Goal: Task Accomplishment & Management: Use online tool/utility

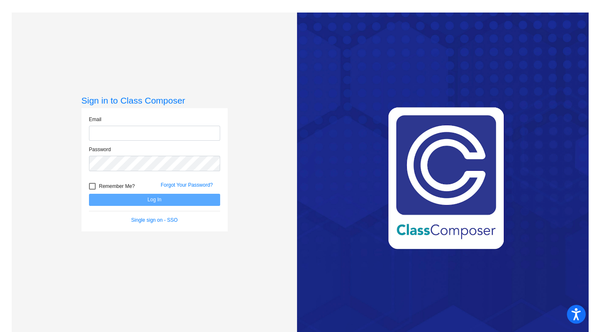
type input "[EMAIL_ADDRESS][DOMAIN_NAME]"
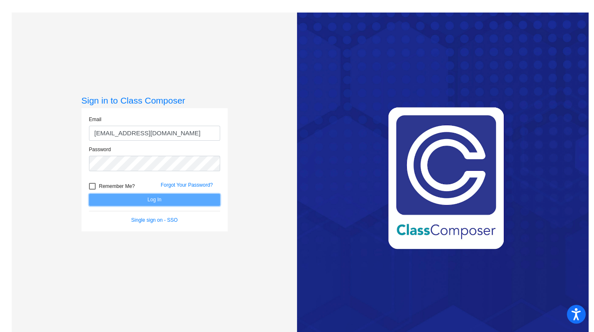
click at [154, 204] on button "Log In" at bounding box center [154, 200] width 131 height 12
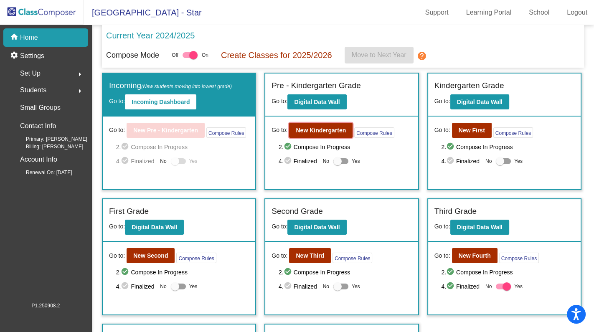
click at [336, 134] on button "New Kindergarten" at bounding box center [320, 130] width 63 height 15
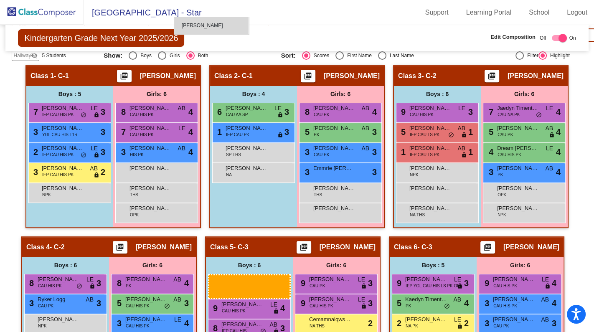
scroll to position [339, 0]
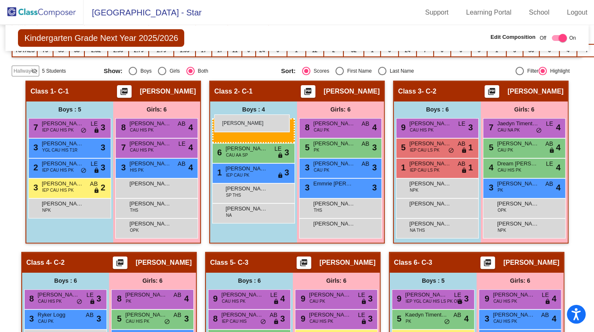
drag, startPoint x: 448, startPoint y: 164, endPoint x: 214, endPoint y: 114, distance: 239.3
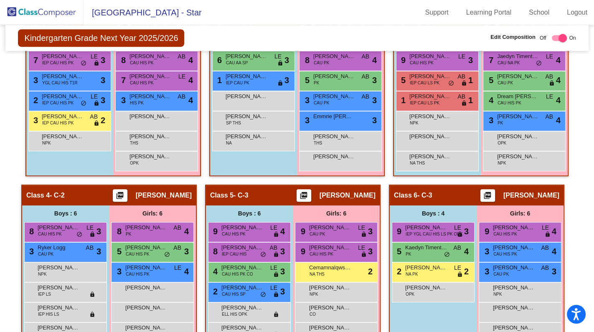
scroll to position [453, 0]
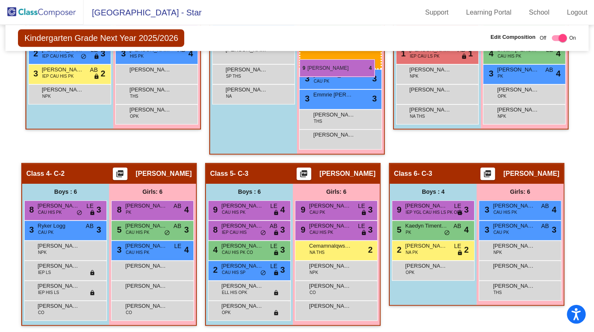
drag, startPoint x: 515, startPoint y: 181, endPoint x: 299, endPoint y: 59, distance: 247.5
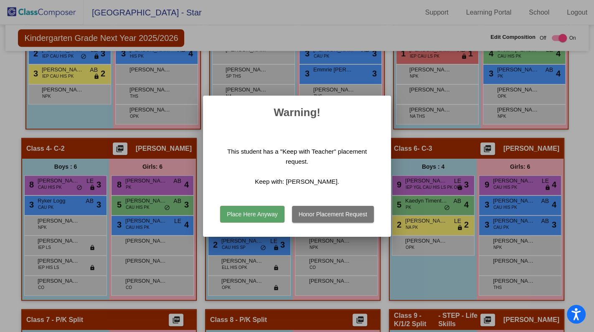
click at [269, 215] on button "Place Here Anyway" at bounding box center [252, 214] width 64 height 17
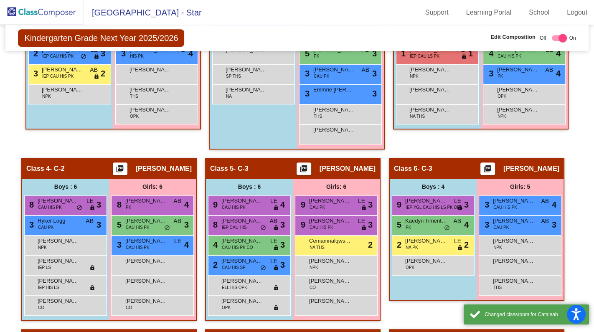
click at [333, 89] on span "Emmrie [PERSON_NAME]" at bounding box center [334, 90] width 42 height 8
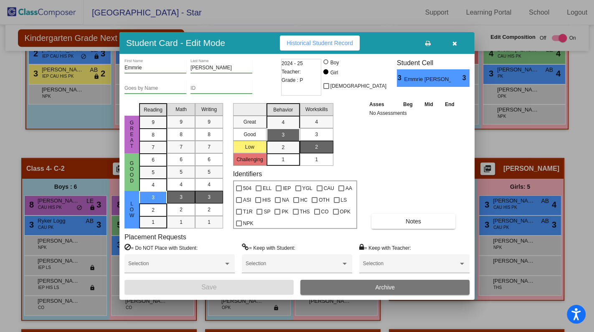
click at [454, 46] on icon "button" at bounding box center [454, 43] width 5 height 6
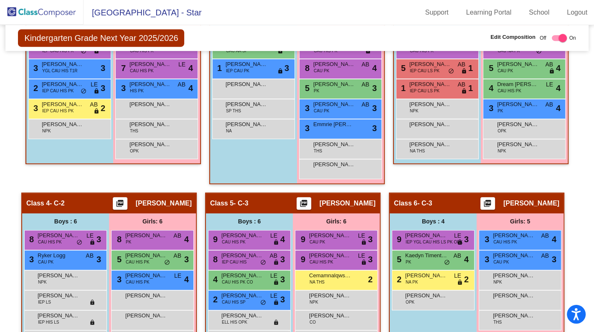
scroll to position [377, 0]
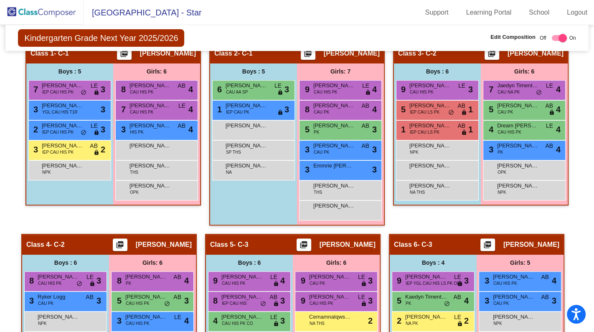
click at [346, 168] on div "3 Emmrie [PERSON_NAME] lock do_not_disturb_alt 3" at bounding box center [340, 169] width 80 height 17
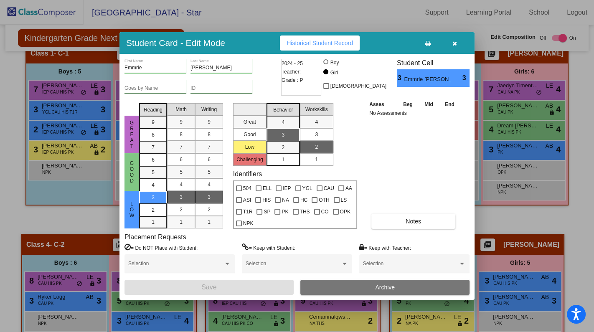
click at [409, 264] on span at bounding box center [410, 266] width 95 height 6
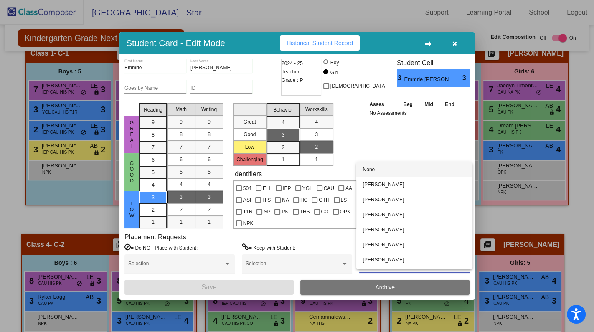
click at [583, 134] on div at bounding box center [297, 166] width 594 height 332
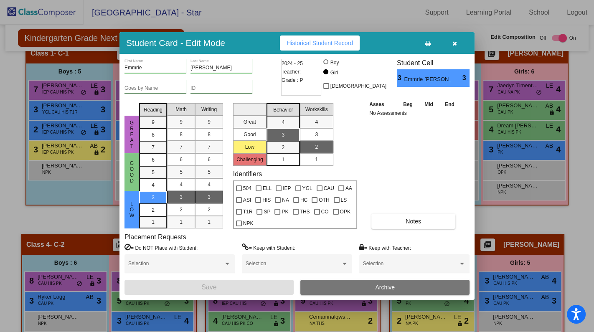
click at [452, 41] on icon "button" at bounding box center [454, 43] width 5 height 6
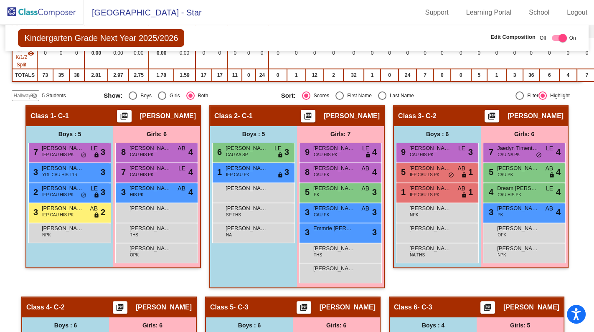
scroll to position [303, 0]
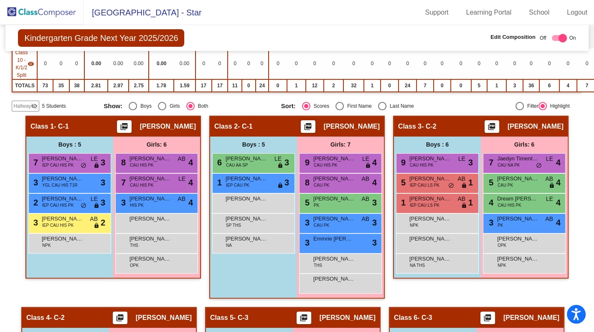
click at [345, 156] on span "[PERSON_NAME]" at bounding box center [334, 158] width 42 height 8
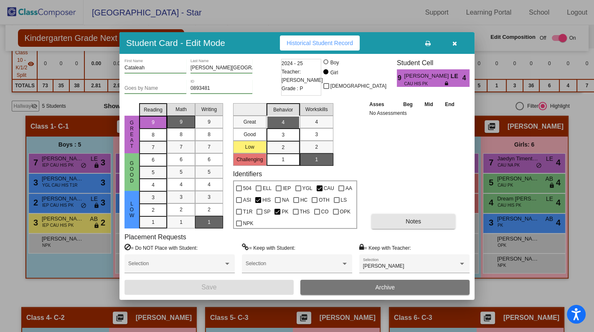
click at [424, 220] on button "Notes" at bounding box center [413, 221] width 84 height 15
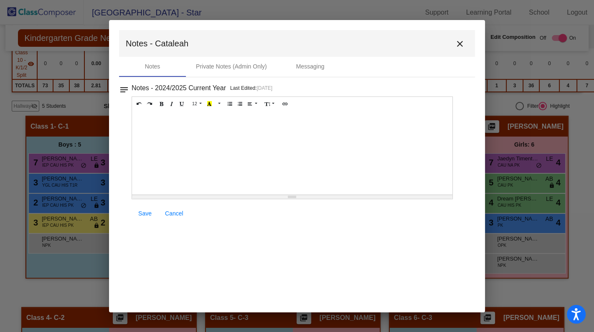
click at [460, 41] on mat-icon "close" at bounding box center [460, 44] width 10 height 10
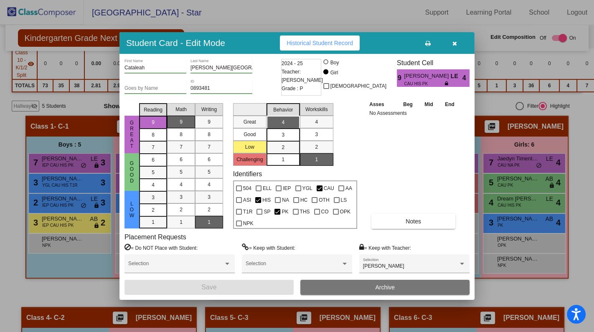
click at [452, 43] on icon "button" at bounding box center [454, 43] width 5 height 6
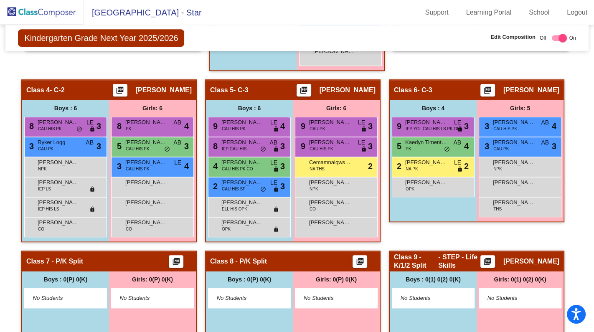
scroll to position [493, 0]
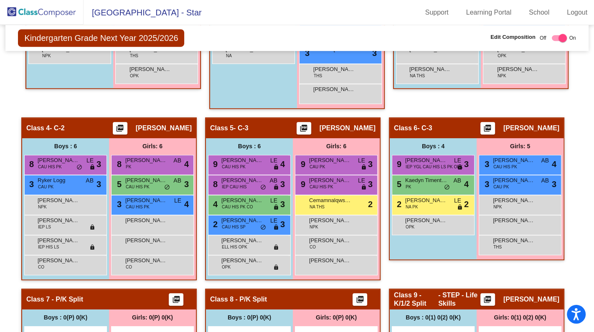
click at [422, 204] on div "2 [PERSON_NAME] NA PK LE lock do_not_disturb_alt 2" at bounding box center [432, 203] width 80 height 17
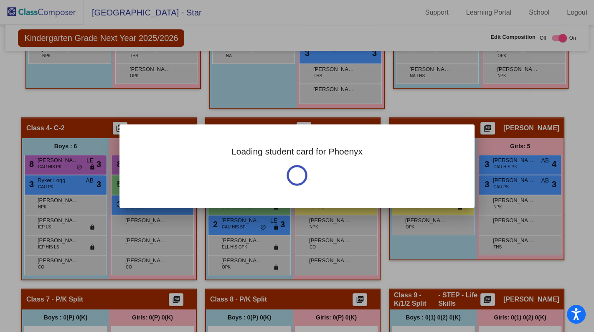
click at [422, 204] on div "Loading student card for Phoenyx" at bounding box center [296, 165] width 355 height 83
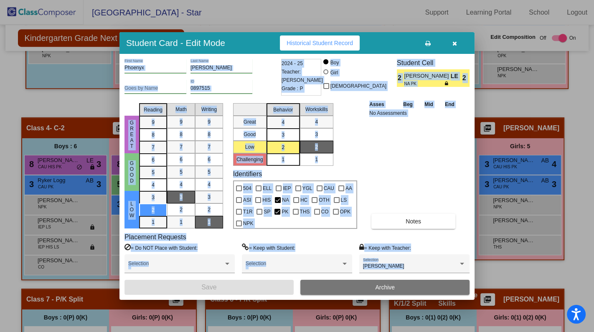
click at [427, 163] on div "Asses Beg Mid End No Assessments Notes" at bounding box center [413, 164] width 93 height 129
click at [404, 155] on div "Asses Beg Mid End No Assessments Notes" at bounding box center [413, 164] width 93 height 129
click at [454, 46] on icon "button" at bounding box center [454, 43] width 5 height 6
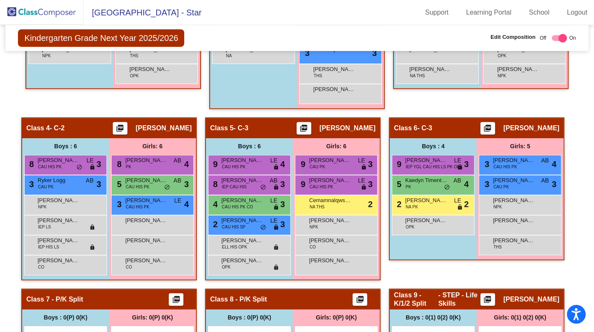
click at [438, 201] on div "2 [PERSON_NAME] NA PK LE lock do_not_disturb_alt 2" at bounding box center [432, 203] width 80 height 17
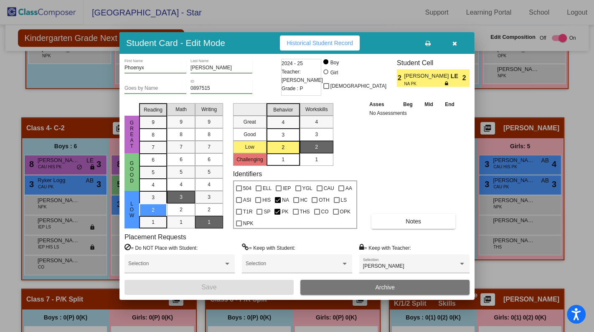
click at [452, 41] on icon "button" at bounding box center [454, 43] width 5 height 6
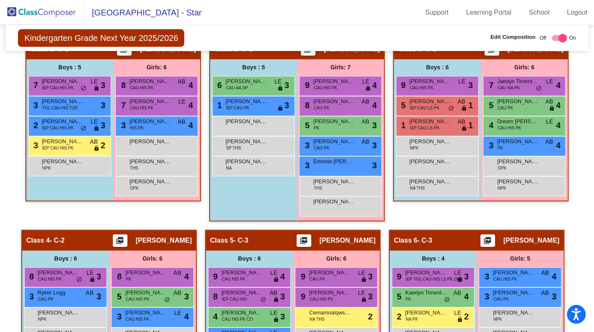
scroll to position [379, 0]
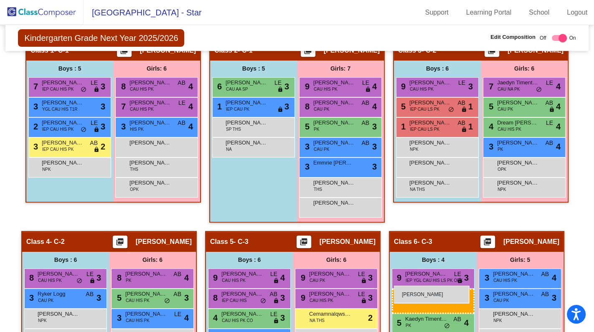
drag, startPoint x: 247, startPoint y: 122, endPoint x: 394, endPoint y: 286, distance: 219.6
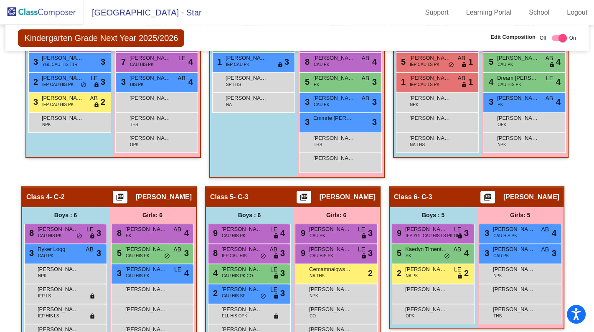
scroll to position [446, 0]
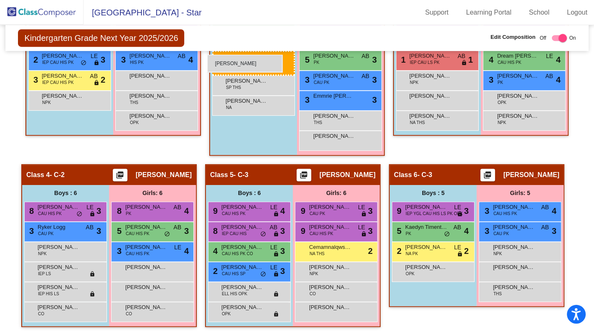
drag, startPoint x: 437, startPoint y: 268, endPoint x: 207, endPoint y: 55, distance: 314.3
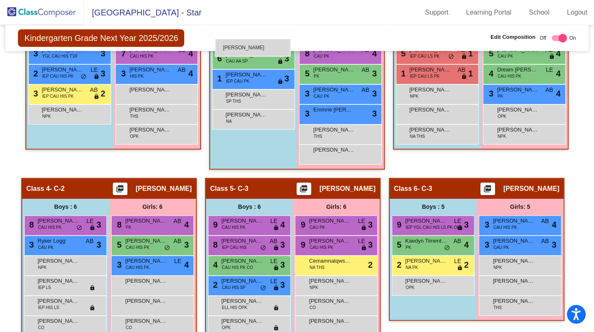
scroll to position [424, 0]
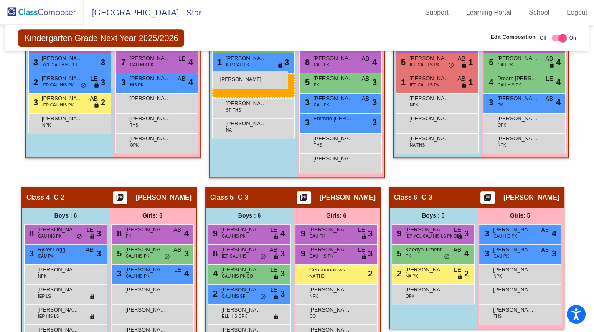
drag, startPoint x: 433, startPoint y: 267, endPoint x: 212, endPoint y: 71, distance: 296.0
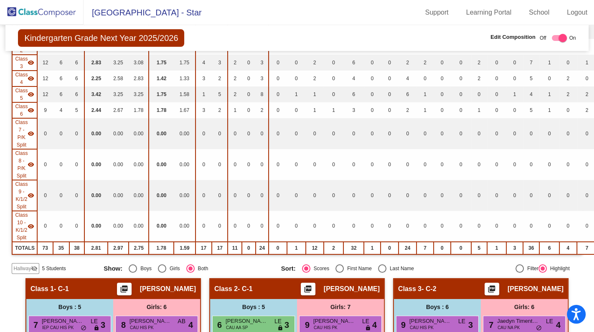
scroll to position [120, 0]
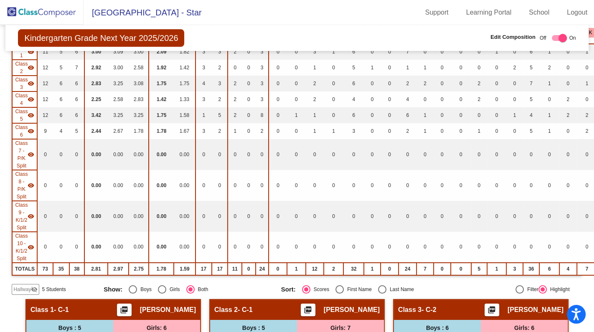
click at [61, 14] on img at bounding box center [41, 12] width 83 height 25
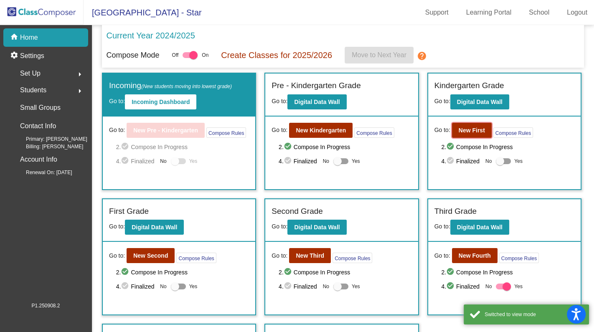
click at [474, 130] on b "New First" at bounding box center [471, 130] width 26 height 7
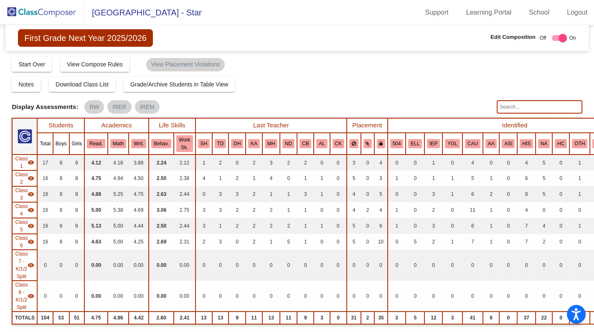
click at [36, 12] on img at bounding box center [41, 12] width 83 height 25
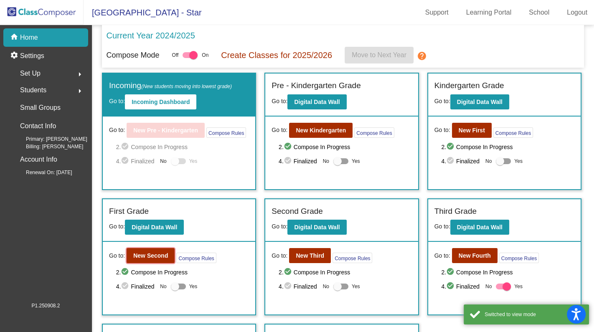
click at [147, 252] on b "New Second" at bounding box center [150, 255] width 35 height 7
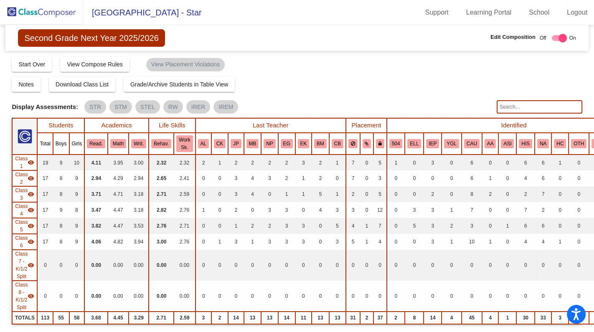
click at [58, 15] on img at bounding box center [41, 12] width 83 height 25
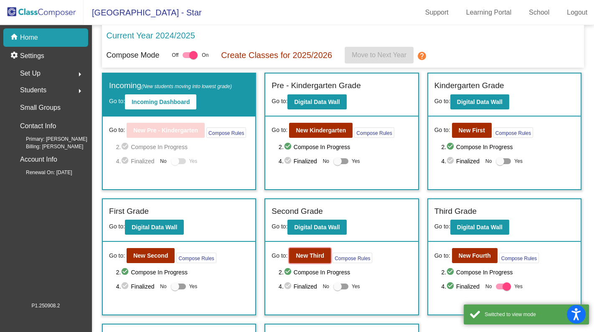
click at [312, 254] on b "New Third" at bounding box center [310, 255] width 28 height 7
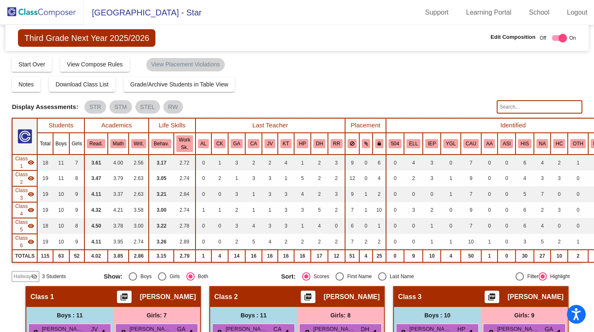
click at [29, 273] on span "Hallway" at bounding box center [22, 277] width 18 height 8
